Goal: Task Accomplishment & Management: Manage account settings

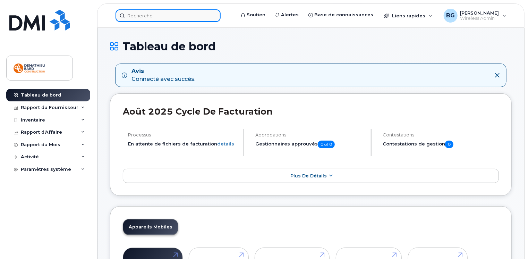
drag, startPoint x: 174, startPoint y: 17, endPoint x: 178, endPoint y: 20, distance: 4.7
click at [174, 17] on input at bounding box center [167, 15] width 105 height 12
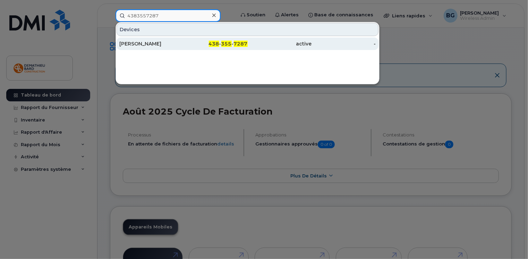
type input "4383557287"
click at [176, 43] on div "[PERSON_NAME]" at bounding box center [151, 43] width 64 height 7
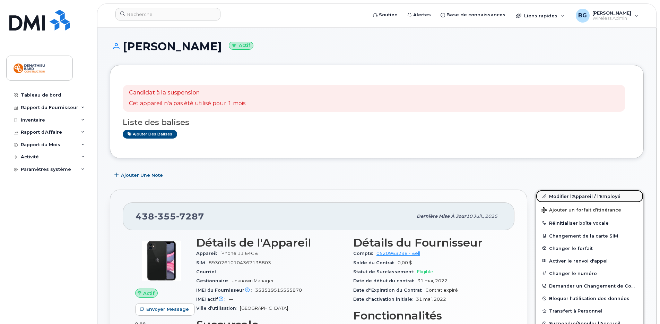
click at [562, 194] on link "Modifier l'Appareil / l'Employé" at bounding box center [590, 196] width 108 height 12
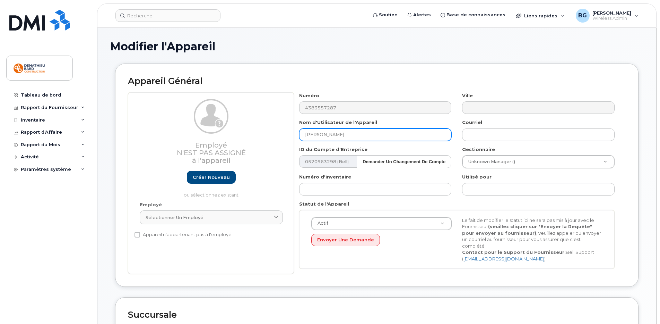
drag, startPoint x: 381, startPoint y: 131, endPoint x: 212, endPoint y: 154, distance: 170.7
click at [212, 154] on div "Employé N'est pas assigné à l'appareil Créer nouveau ou sélectionnez existant E…" at bounding box center [377, 183] width 498 height 182
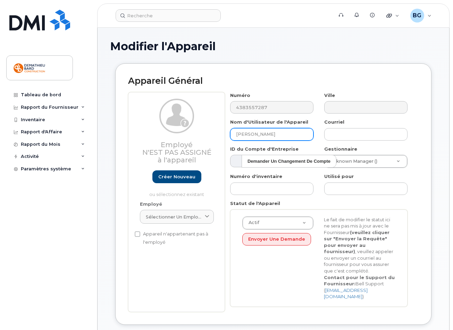
type input "[PERSON_NAME]"
type input "Sauvegarde..."
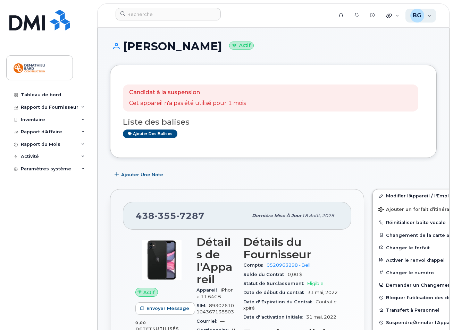
click at [427, 18] on div "BG Bianka Grenier Wireless Admin" at bounding box center [420, 16] width 31 height 14
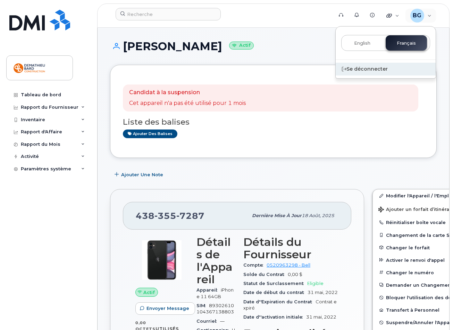
click at [374, 68] on div "Se déconnecter" at bounding box center [385, 69] width 100 height 13
